Goal: Task Accomplishment & Management: Complete application form

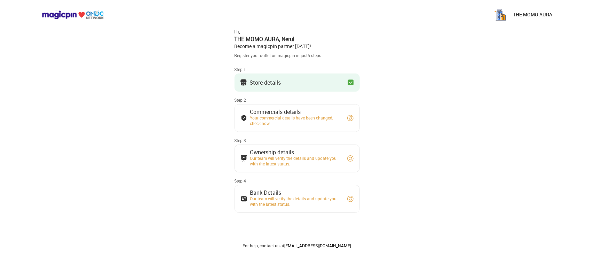
click at [348, 123] on button "Commercials details Your commercial details have been changed, check now" at bounding box center [297, 118] width 125 height 28
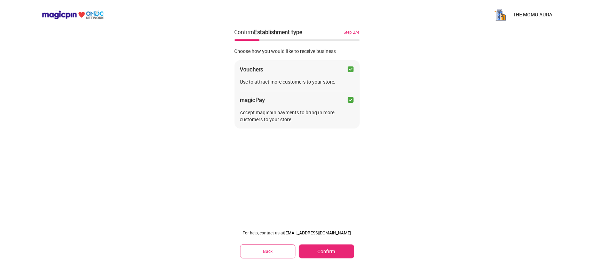
click at [352, 101] on img at bounding box center [351, 99] width 7 height 7
click at [352, 67] on img at bounding box center [351, 69] width 7 height 7
click at [322, 248] on button "Confirm" at bounding box center [326, 251] width 55 height 14
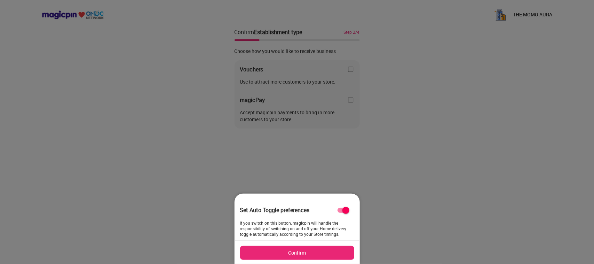
click at [323, 248] on button "Confirm" at bounding box center [297, 253] width 114 height 14
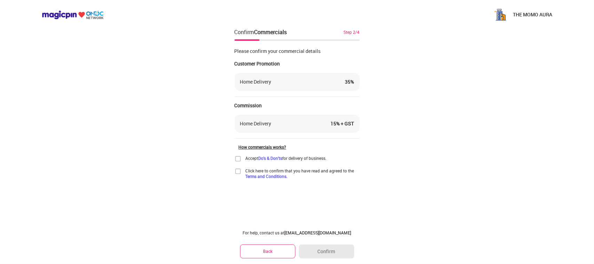
click at [237, 159] on img at bounding box center [238, 158] width 7 height 7
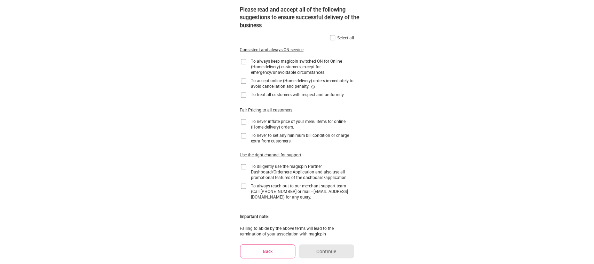
click at [332, 40] on img at bounding box center [332, 37] width 7 height 7
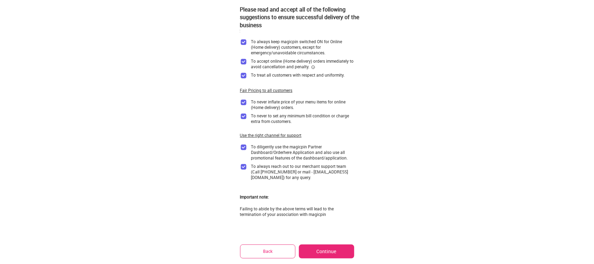
scroll to position [20, 0]
click at [320, 250] on button "Continue" at bounding box center [326, 251] width 55 height 14
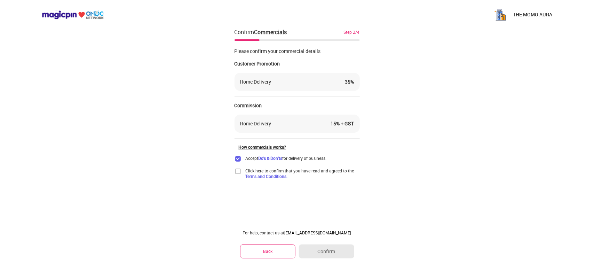
click at [294, 173] on span "Click here to confirm that you have read and agreed to the Terms and Conditions." at bounding box center [303, 173] width 114 height 11
click at [237, 170] on img at bounding box center [238, 171] width 7 height 7
click at [316, 257] on button "Confirm" at bounding box center [326, 251] width 55 height 14
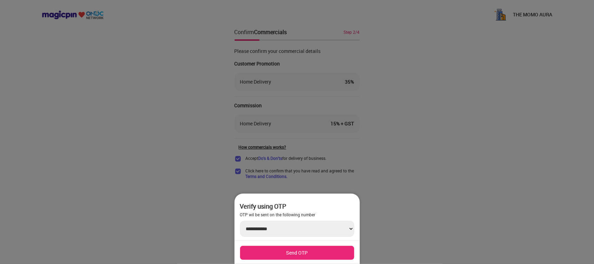
click at [333, 225] on select "**********" at bounding box center [297, 229] width 114 height 16
click at [426, 133] on div at bounding box center [297, 132] width 594 height 264
